Goal: Task Accomplishment & Management: Complete application form

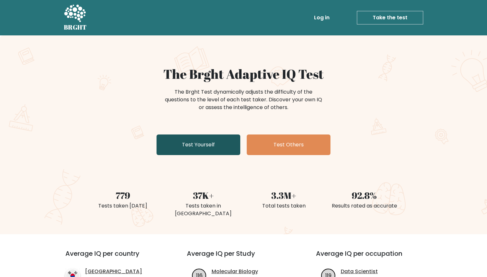
click at [167, 148] on link "Test Yourself" at bounding box center [199, 145] width 84 height 21
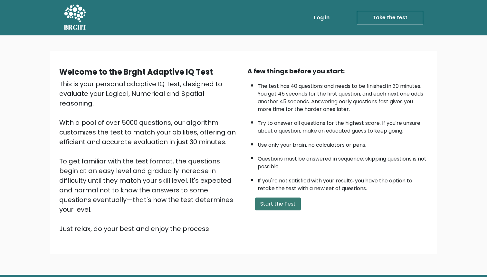
click at [271, 201] on button "Start the Test" at bounding box center [278, 204] width 46 height 13
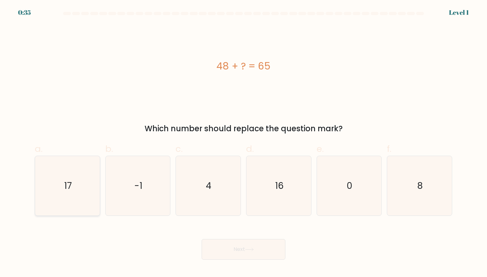
click at [41, 187] on icon "17" at bounding box center [68, 186] width 60 height 60
click at [243, 143] on input "a. 17" at bounding box center [243, 141] width 0 height 4
radio input "true"
click at [248, 250] on icon at bounding box center [249, 250] width 9 height 4
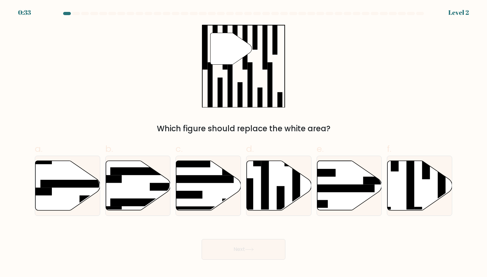
click at [245, 245] on button "Next" at bounding box center [244, 249] width 84 height 21
click at [241, 106] on rect at bounding box center [239, 94] width 5 height 25
click at [409, 190] on rect at bounding box center [410, 183] width 8 height 70
click at [244, 143] on input "f." at bounding box center [243, 141] width 0 height 4
radio input "true"
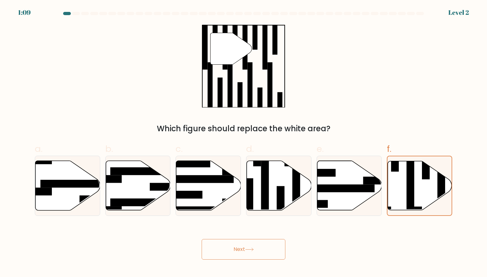
click at [233, 241] on button "Next" at bounding box center [244, 249] width 84 height 21
click at [233, 251] on button "Next" at bounding box center [244, 249] width 84 height 21
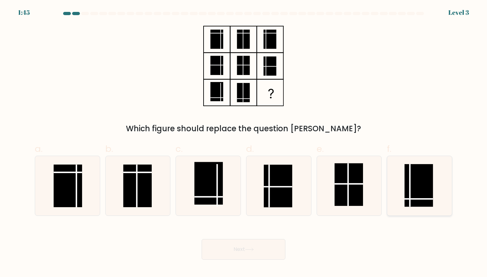
click at [419, 202] on rect at bounding box center [418, 185] width 29 height 43
click at [244, 143] on input "f." at bounding box center [243, 141] width 0 height 4
radio input "true"
click at [253, 248] on button "Next" at bounding box center [244, 249] width 84 height 21
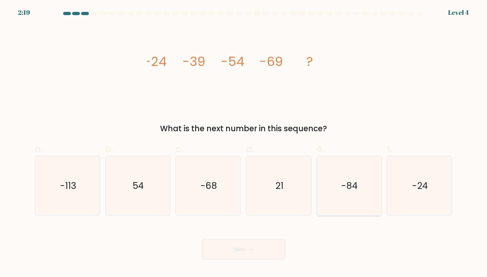
click at [347, 197] on icon "-84" at bounding box center [349, 186] width 60 height 60
click at [244, 143] on input "e. -84" at bounding box center [243, 141] width 0 height 4
radio input "true"
click at [248, 248] on icon at bounding box center [249, 250] width 9 height 4
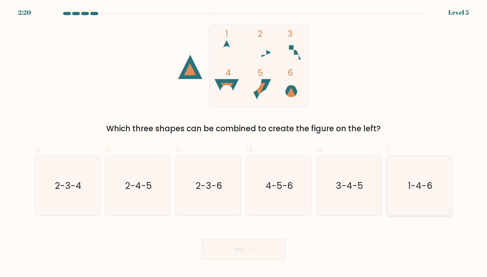
click at [427, 210] on icon "1-4-6" at bounding box center [420, 186] width 60 height 60
click at [244, 143] on input "f. 1-4-6" at bounding box center [243, 141] width 0 height 4
radio input "true"
click at [223, 251] on button "Next" at bounding box center [244, 249] width 84 height 21
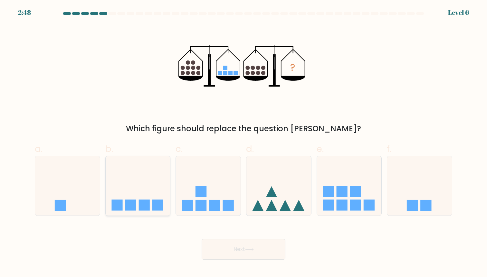
click at [140, 179] on icon at bounding box center [138, 185] width 65 height 53
click at [243, 143] on input "b." at bounding box center [243, 141] width 0 height 4
radio input "true"
click at [230, 259] on button "Next" at bounding box center [244, 249] width 84 height 21
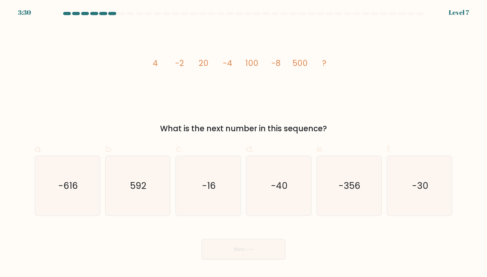
drag, startPoint x: 220, startPoint y: 248, endPoint x: 132, endPoint y: 251, distance: 88.3
click at [132, 251] on div "Next" at bounding box center [243, 242] width 425 height 36
click at [202, 169] on icon "-16" at bounding box center [208, 186] width 60 height 60
click at [243, 143] on input "c. -16" at bounding box center [243, 141] width 0 height 4
radio input "true"
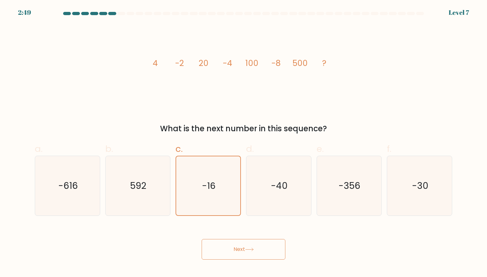
click at [238, 246] on button "Next" at bounding box center [244, 249] width 84 height 21
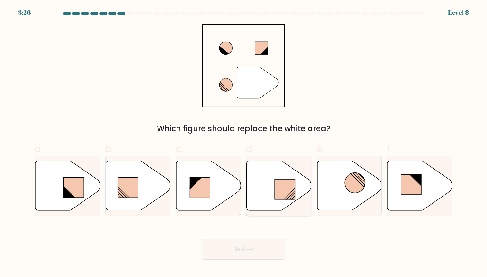
click at [281, 205] on icon at bounding box center [279, 186] width 65 height 50
click at [244, 143] on input "d." at bounding box center [243, 141] width 0 height 4
radio input "true"
click at [273, 252] on button "Next" at bounding box center [244, 249] width 84 height 21
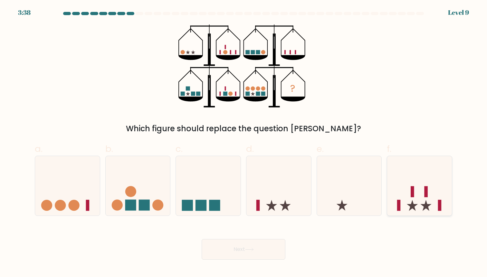
click at [395, 185] on icon at bounding box center [419, 185] width 65 height 53
click at [244, 143] on input "f." at bounding box center [243, 141] width 0 height 4
radio input "true"
click at [286, 249] on div "Next" at bounding box center [243, 242] width 425 height 36
click at [268, 249] on button "Next" at bounding box center [244, 249] width 84 height 21
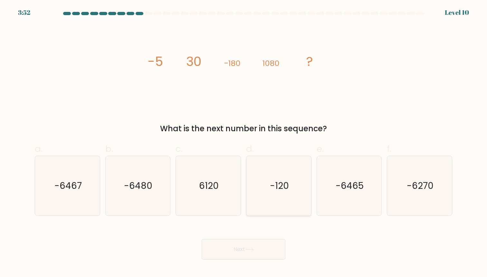
click at [280, 188] on text "-120" at bounding box center [279, 186] width 19 height 13
click at [244, 143] on input "d. -120" at bounding box center [243, 141] width 0 height 4
radio input "true"
click at [265, 252] on button "Next" at bounding box center [244, 249] width 84 height 21
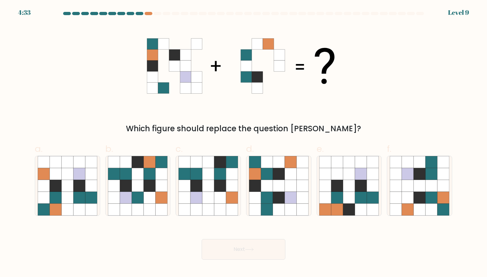
click at [141, 13] on div at bounding box center [140, 13] width 8 height 3
click at [151, 13] on div at bounding box center [149, 13] width 8 height 3
click at [138, 14] on div at bounding box center [140, 13] width 8 height 3
click at [269, 195] on icon at bounding box center [267, 198] width 12 height 12
click at [244, 143] on input "d." at bounding box center [243, 141] width 0 height 4
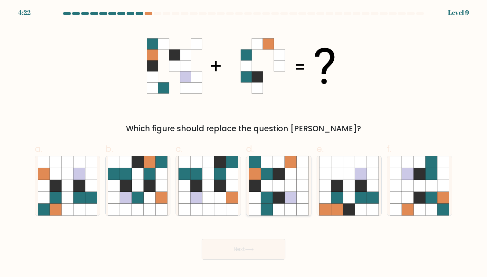
radio input "true"
click at [245, 254] on button "Next" at bounding box center [244, 249] width 84 height 21
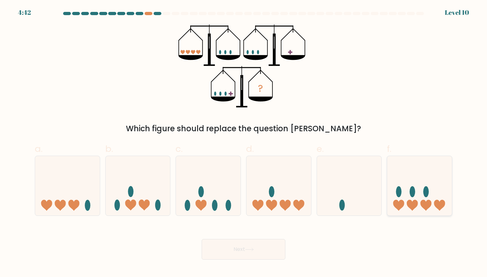
click at [404, 183] on icon at bounding box center [419, 185] width 65 height 53
click at [244, 143] on input "f." at bounding box center [243, 141] width 0 height 4
radio input "true"
click at [215, 244] on button "Next" at bounding box center [244, 249] width 84 height 21
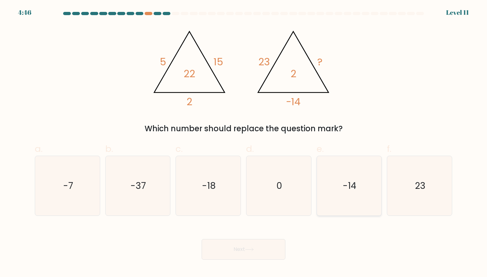
click at [356, 211] on icon "-14" at bounding box center [349, 186] width 60 height 60
click at [244, 143] on input "e. -14" at bounding box center [243, 141] width 0 height 4
radio input "true"
click at [202, 194] on icon "-18" at bounding box center [208, 186] width 60 height 60
click at [243, 143] on input "c. -18" at bounding box center [243, 141] width 0 height 4
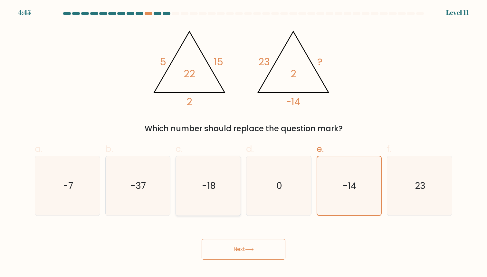
radio input "true"
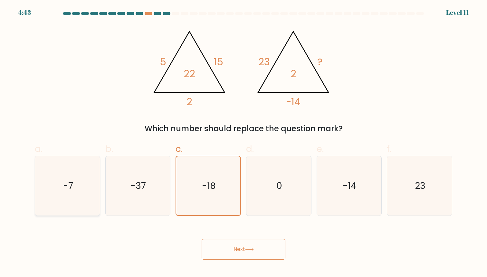
click at [85, 208] on icon "-7" at bounding box center [68, 186] width 60 height 60
click at [243, 143] on input "a. -7" at bounding box center [243, 141] width 0 height 4
radio input "true"
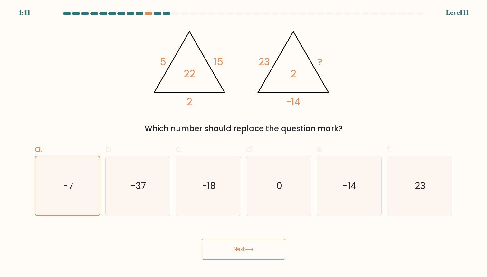
click at [264, 249] on button "Next" at bounding box center [244, 249] width 84 height 21
click at [261, 248] on button "Next" at bounding box center [244, 249] width 84 height 21
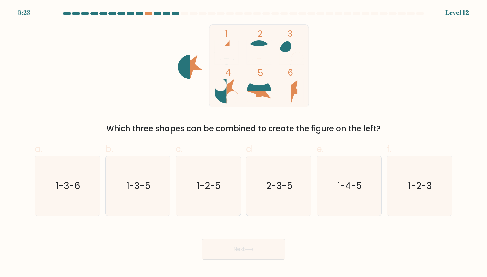
click at [159, 13] on div at bounding box center [158, 13] width 8 height 3
click at [154, 13] on div at bounding box center [158, 13] width 8 height 3
click at [149, 13] on div at bounding box center [149, 13] width 8 height 3
click at [176, 12] on div at bounding box center [176, 13] width 8 height 3
click at [152, 13] on div at bounding box center [149, 13] width 8 height 3
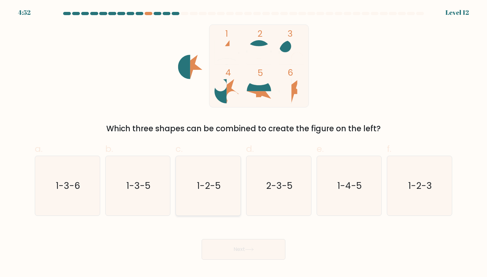
click at [213, 200] on icon "1-2-5" at bounding box center [208, 186] width 60 height 60
click at [243, 143] on input "c. 1-2-5" at bounding box center [243, 141] width 0 height 4
radio input "true"
click at [246, 252] on button "Next" at bounding box center [244, 249] width 84 height 21
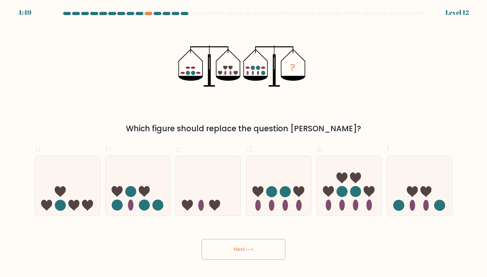
click at [244, 256] on button "Next" at bounding box center [244, 249] width 84 height 21
click at [289, 191] on circle at bounding box center [285, 191] width 11 height 11
click at [244, 143] on input "d." at bounding box center [243, 141] width 0 height 4
radio input "true"
click at [224, 250] on button "Next" at bounding box center [244, 249] width 84 height 21
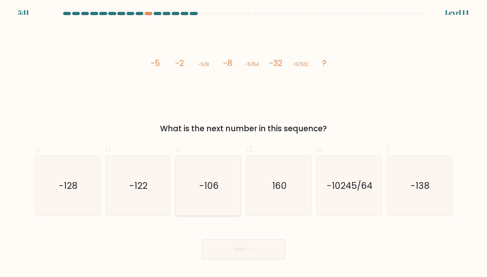
click at [183, 190] on icon "-106" at bounding box center [208, 186] width 60 height 60
click at [243, 143] on input "c. -106" at bounding box center [243, 141] width 0 height 4
radio input "true"
click at [216, 247] on button "Next" at bounding box center [244, 249] width 84 height 21
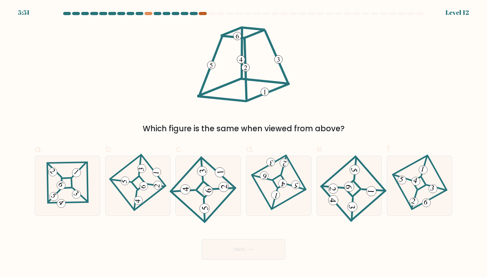
click at [205, 13] on div at bounding box center [203, 13] width 8 height 3
click at [208, 186] on 841 at bounding box center [208, 191] width 10 height 10
click at [243, 143] on input "c." at bounding box center [243, 141] width 0 height 4
radio input "true"
click at [247, 250] on icon at bounding box center [249, 250] width 9 height 4
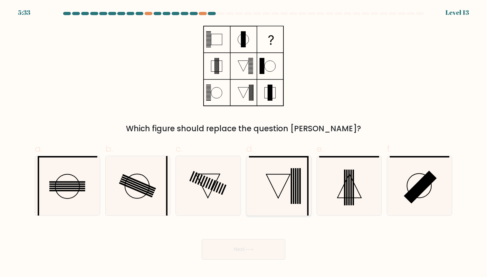
click at [268, 192] on icon at bounding box center [279, 186] width 60 height 60
click at [244, 143] on input "d." at bounding box center [243, 141] width 0 height 4
radio input "true"
click at [273, 248] on button "Next" at bounding box center [244, 249] width 84 height 21
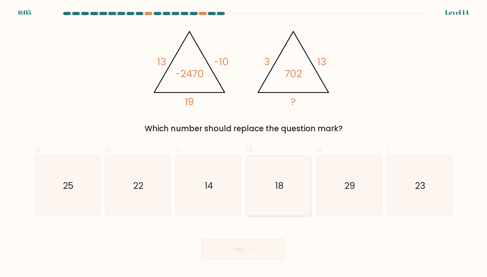
click at [265, 185] on icon "18" at bounding box center [279, 186] width 60 height 60
click at [244, 143] on input "d. 18" at bounding box center [243, 141] width 0 height 4
radio input "true"
click at [258, 251] on button "Next" at bounding box center [244, 249] width 84 height 21
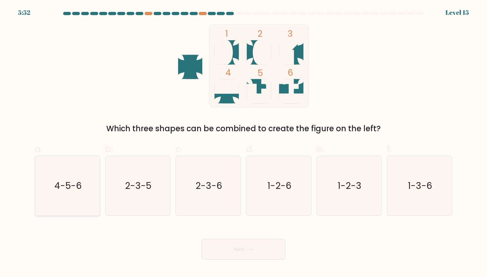
click at [86, 185] on icon "4-5-6" at bounding box center [68, 186] width 60 height 60
click at [243, 143] on input "a. 4-5-6" at bounding box center [243, 141] width 0 height 4
radio input "true"
click at [257, 247] on button "Next" at bounding box center [244, 249] width 84 height 21
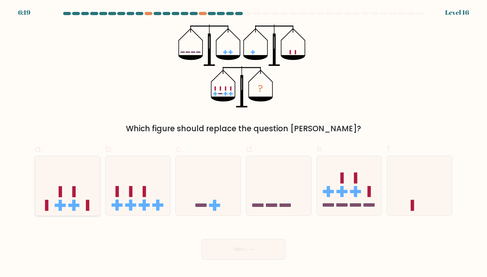
click at [65, 192] on icon at bounding box center [67, 185] width 65 height 53
click at [243, 143] on input "a." at bounding box center [243, 141] width 0 height 4
radio input "true"
click at [259, 252] on button "Next" at bounding box center [244, 249] width 84 height 21
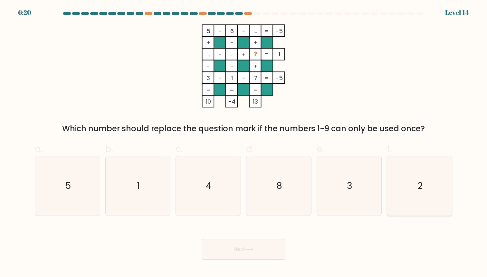
click at [424, 185] on icon "2" at bounding box center [420, 186] width 60 height 60
click at [244, 143] on input "f. 2" at bounding box center [243, 141] width 0 height 4
radio input "true"
click at [247, 250] on icon at bounding box center [249, 249] width 8 height 3
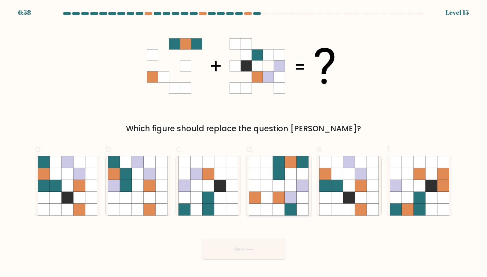
click at [268, 211] on icon at bounding box center [267, 210] width 12 height 12
click at [244, 143] on input "d." at bounding box center [243, 141] width 0 height 4
radio input "true"
click at [268, 245] on button "Next" at bounding box center [244, 249] width 84 height 21
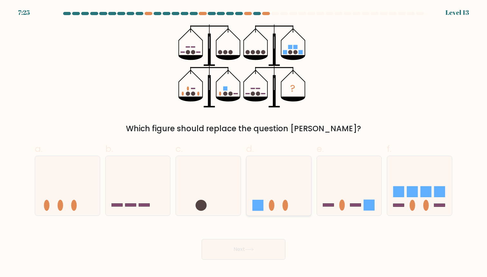
click at [270, 212] on icon at bounding box center [278, 185] width 65 height 53
click at [244, 143] on input "d." at bounding box center [243, 141] width 0 height 4
radio input "true"
click at [264, 259] on button "Next" at bounding box center [244, 249] width 84 height 21
